Goal: Navigation & Orientation: Find specific page/section

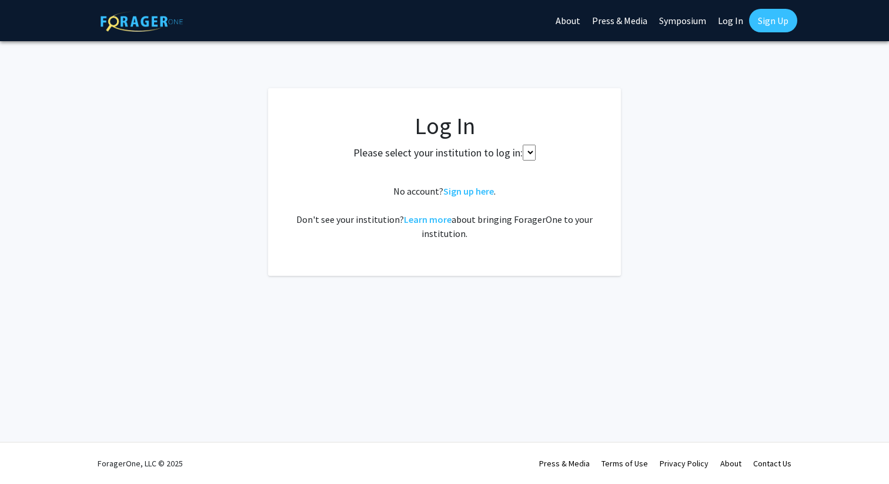
select select
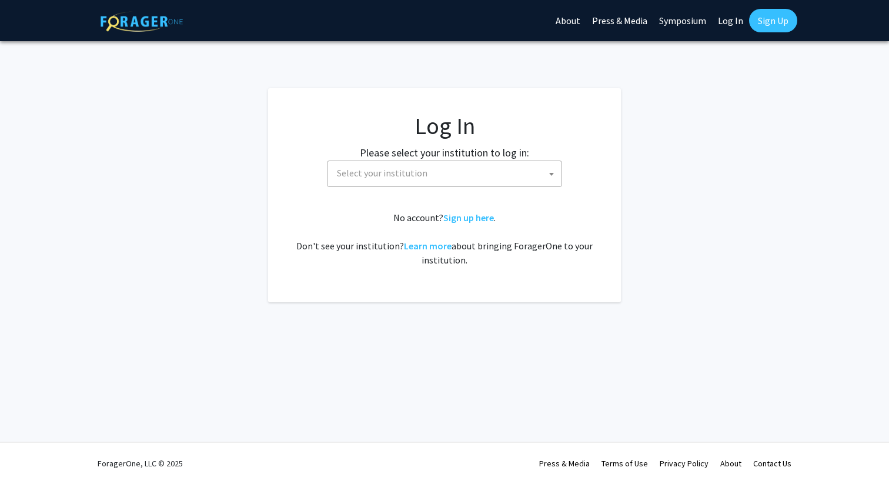
click at [801, 35] on div "Skip navigation About Press & Media Symposium Log In Sign Up Complete your prof…" at bounding box center [444, 20] width 889 height 41
click at [789, 26] on link "Sign Up" at bounding box center [773, 21] width 48 height 24
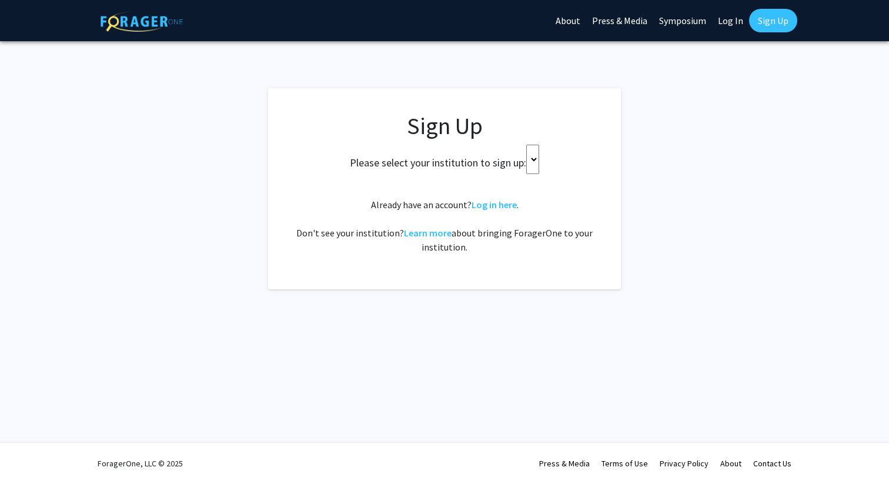
click at [532, 152] on select at bounding box center [532, 159] width 13 height 29
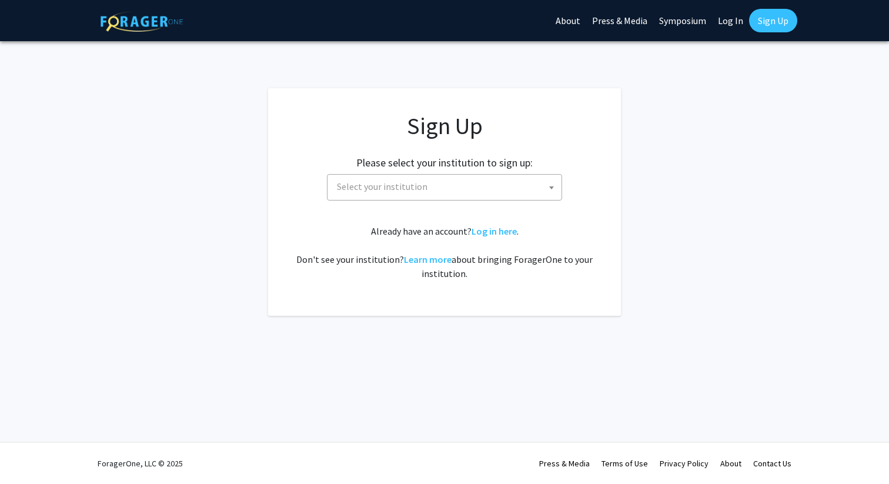
click at [534, 162] on div "Please select your institution to sign up: Baylor University Brandeis Universit…" at bounding box center [444, 173] width 323 height 56
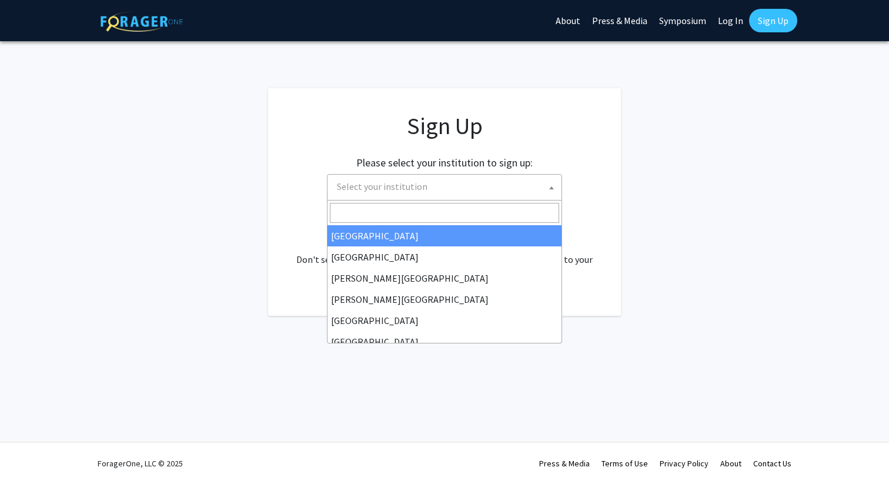
click at [466, 189] on span "Select your institution" at bounding box center [446, 187] width 229 height 24
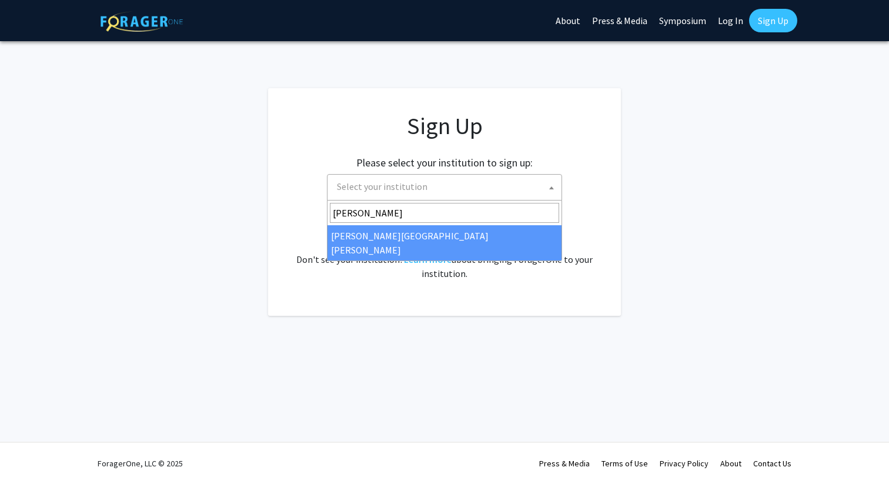
type input "john"
select select "1"
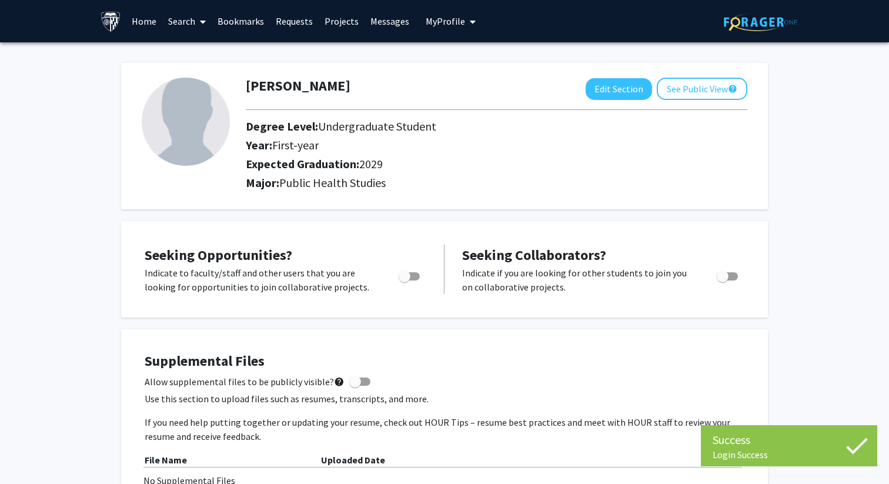
click at [589, 203] on div "William Kwon Edit Section See Public View help Degree Level: Undergraduate Stud…" at bounding box center [444, 136] width 647 height 146
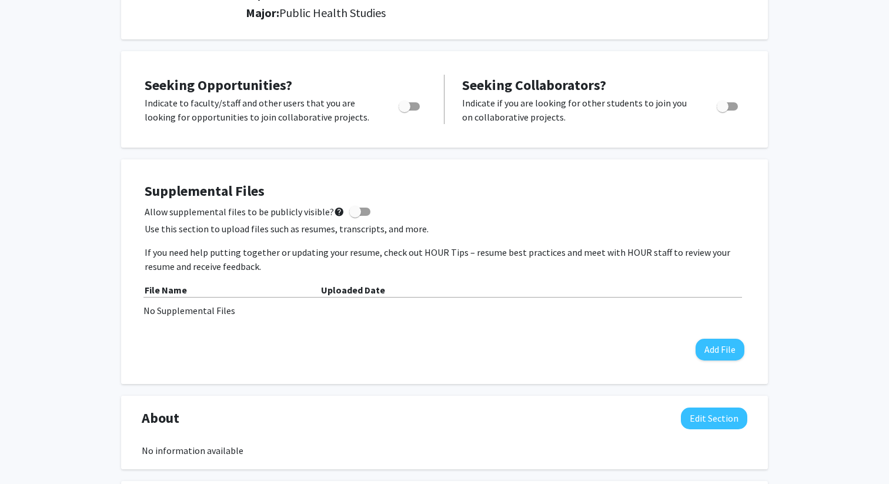
scroll to position [167, 0]
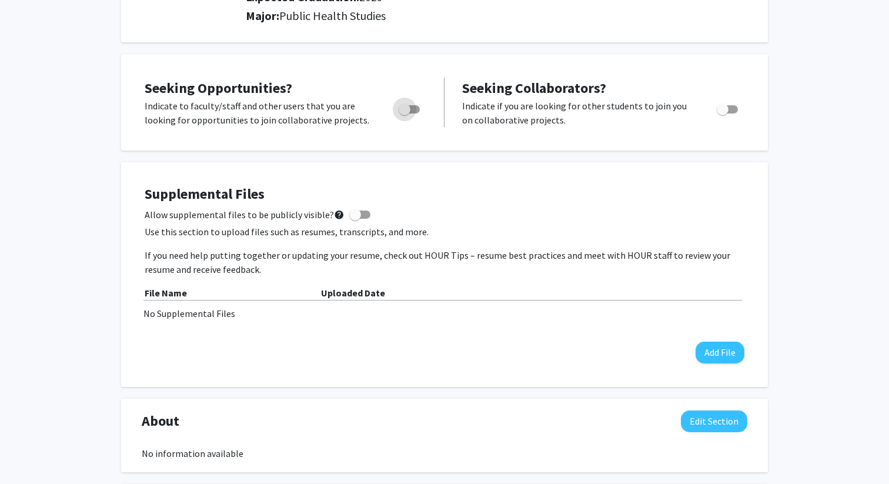
click at [408, 109] on span "Toggle" at bounding box center [405, 110] width 12 height 12
click at [405, 114] on input "Are you actively seeking opportunities?" at bounding box center [404, 114] width 1 height 1
checkbox input "true"
click at [519, 145] on div "Seeking Opportunities? Indicate to faculty/staff and other users that you are l…" at bounding box center [444, 102] width 647 height 96
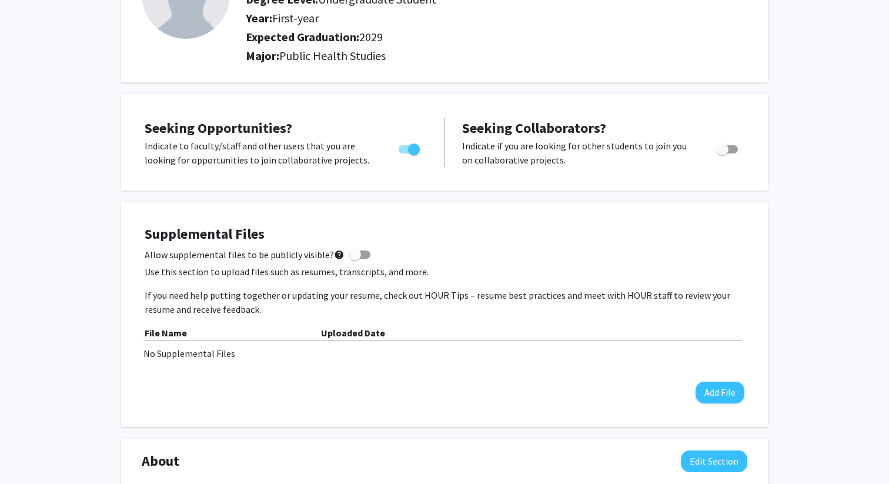
scroll to position [131, 0]
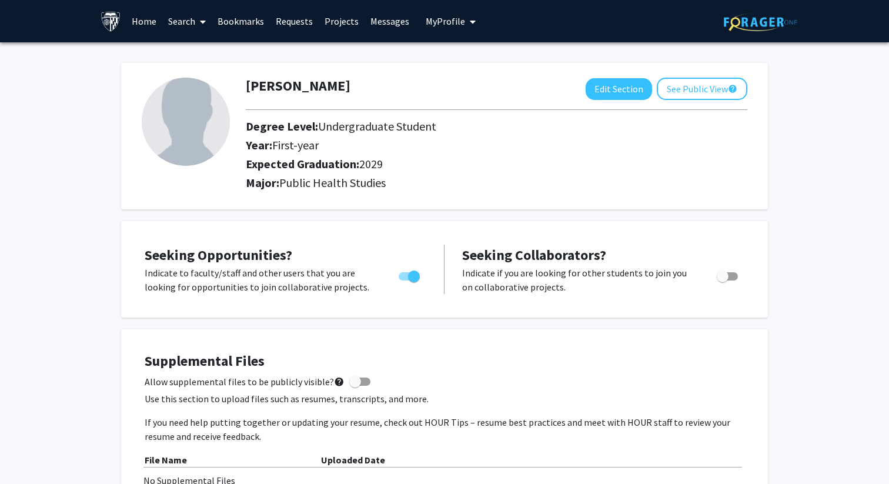
click at [181, 19] on link "Search" at bounding box center [186, 21] width 49 height 41
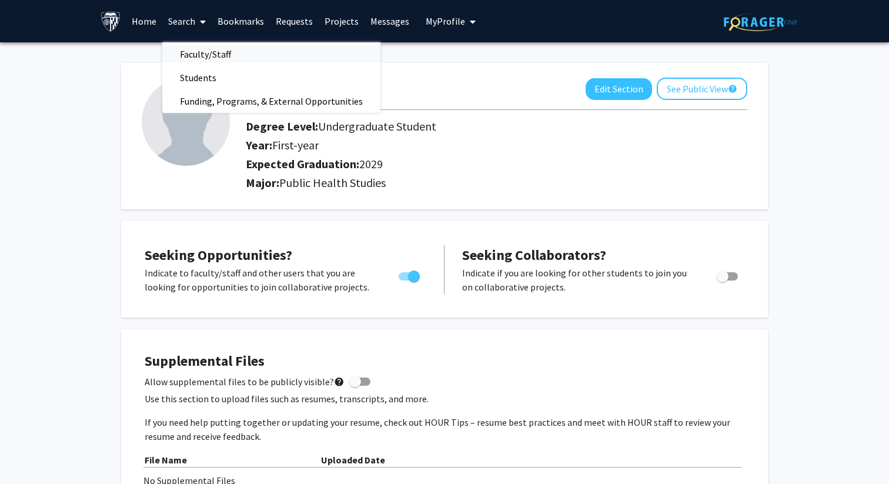
click at [203, 45] on span "Faculty/Staff" at bounding box center [205, 54] width 86 height 24
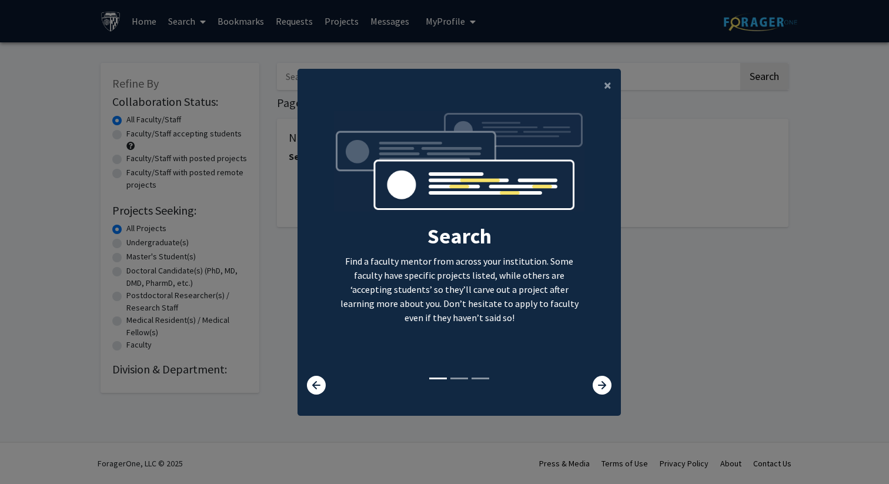
scroll to position [12, 0]
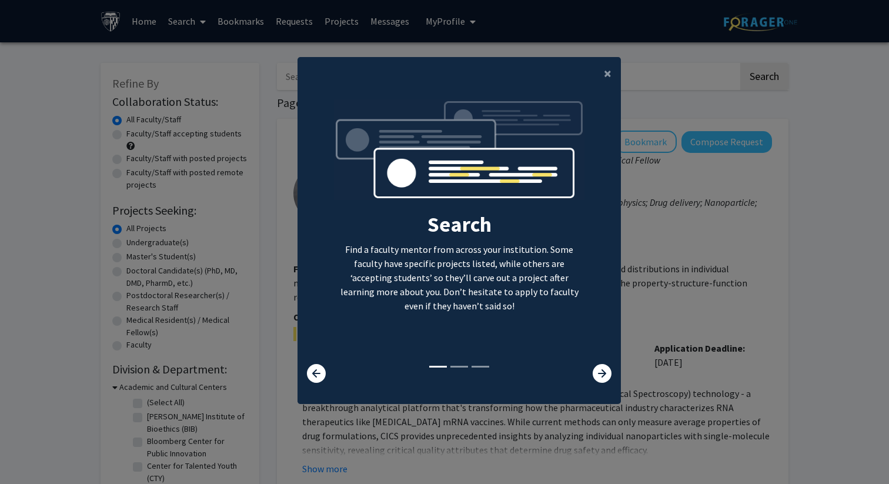
click at [582, 348] on div "Search Find a faculty mentor from across your institution. Some faculty have sp…" at bounding box center [459, 231] width 251 height 265
click at [612, 74] on button "×" at bounding box center [608, 73] width 26 height 33
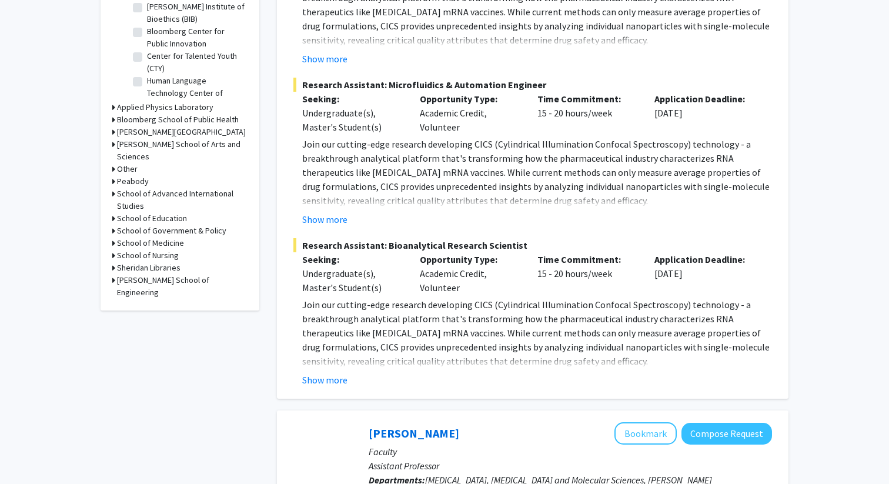
scroll to position [411, 0]
